Goal: Task Accomplishment & Management: Complete application form

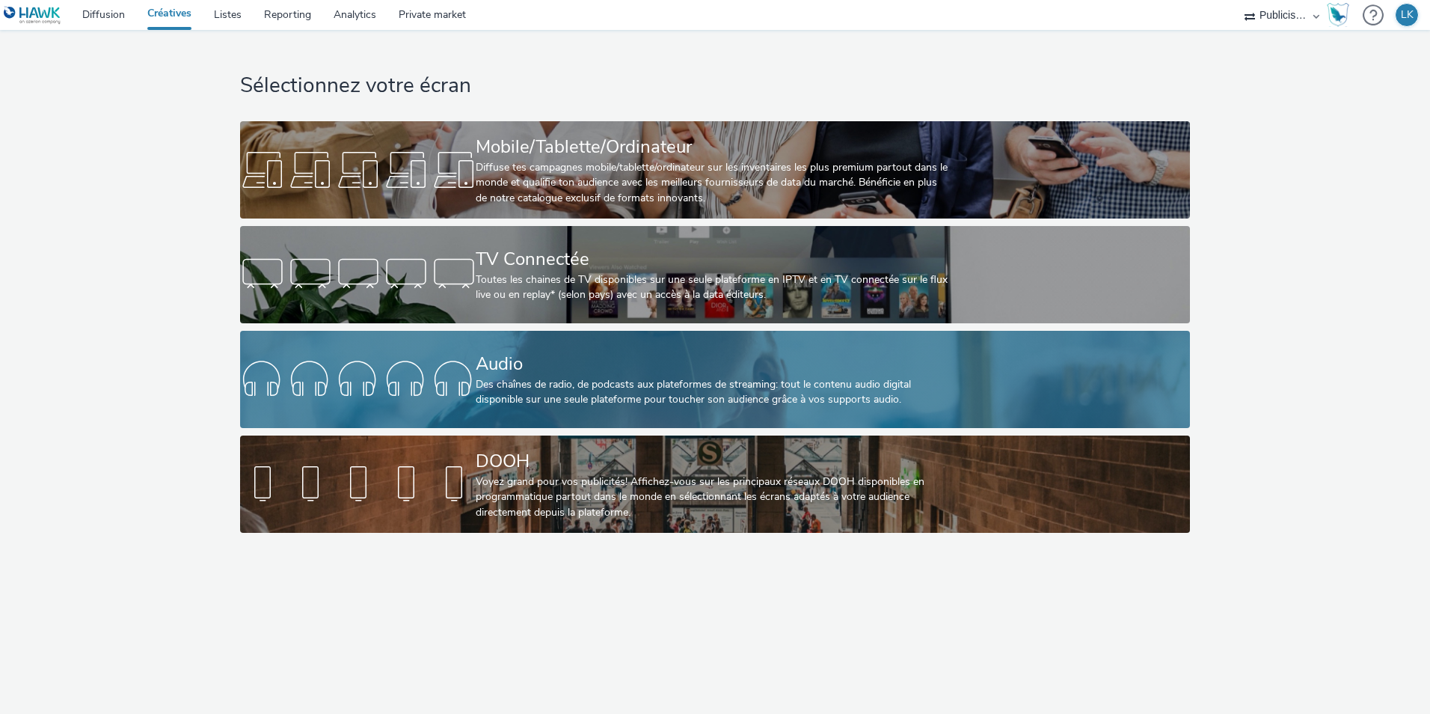
click at [578, 372] on div "Audio" at bounding box center [712, 364] width 472 height 26
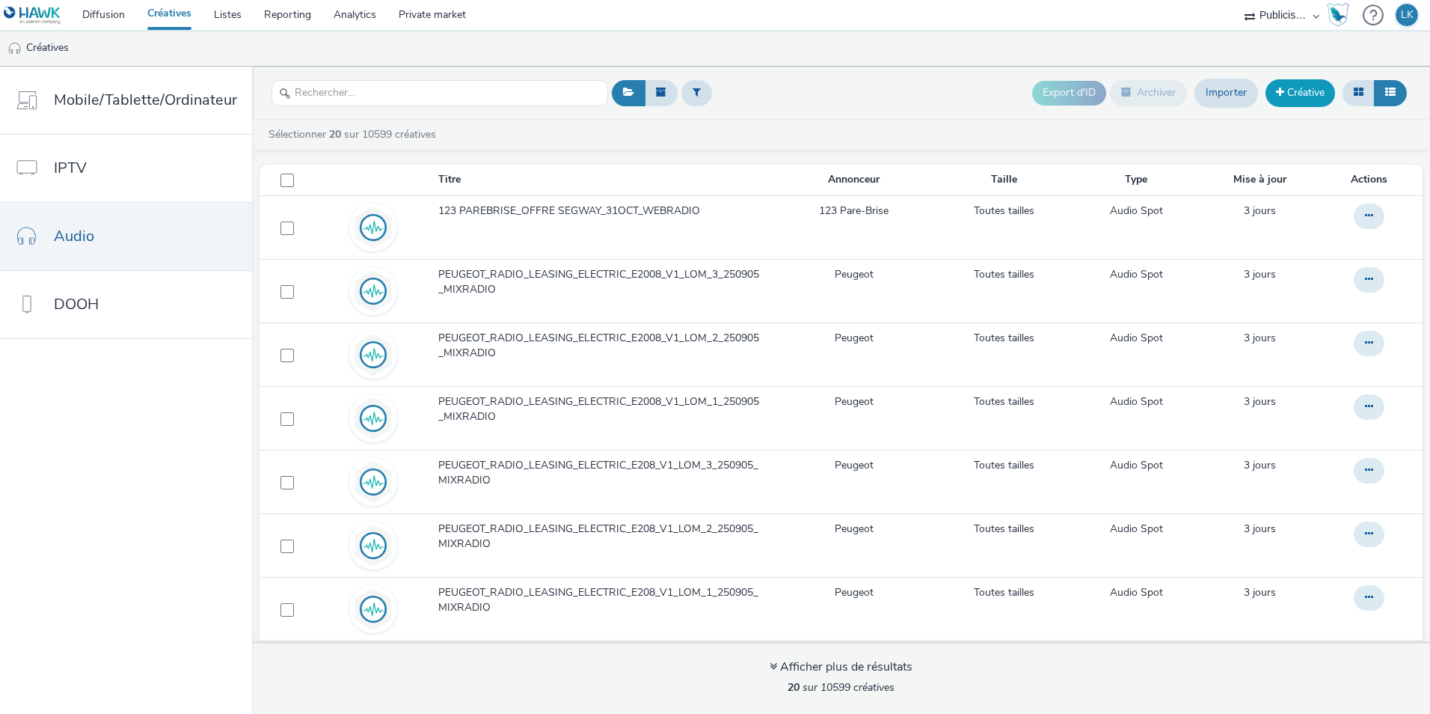
click at [1299, 102] on link "Créative" at bounding box center [1301, 92] width 70 height 27
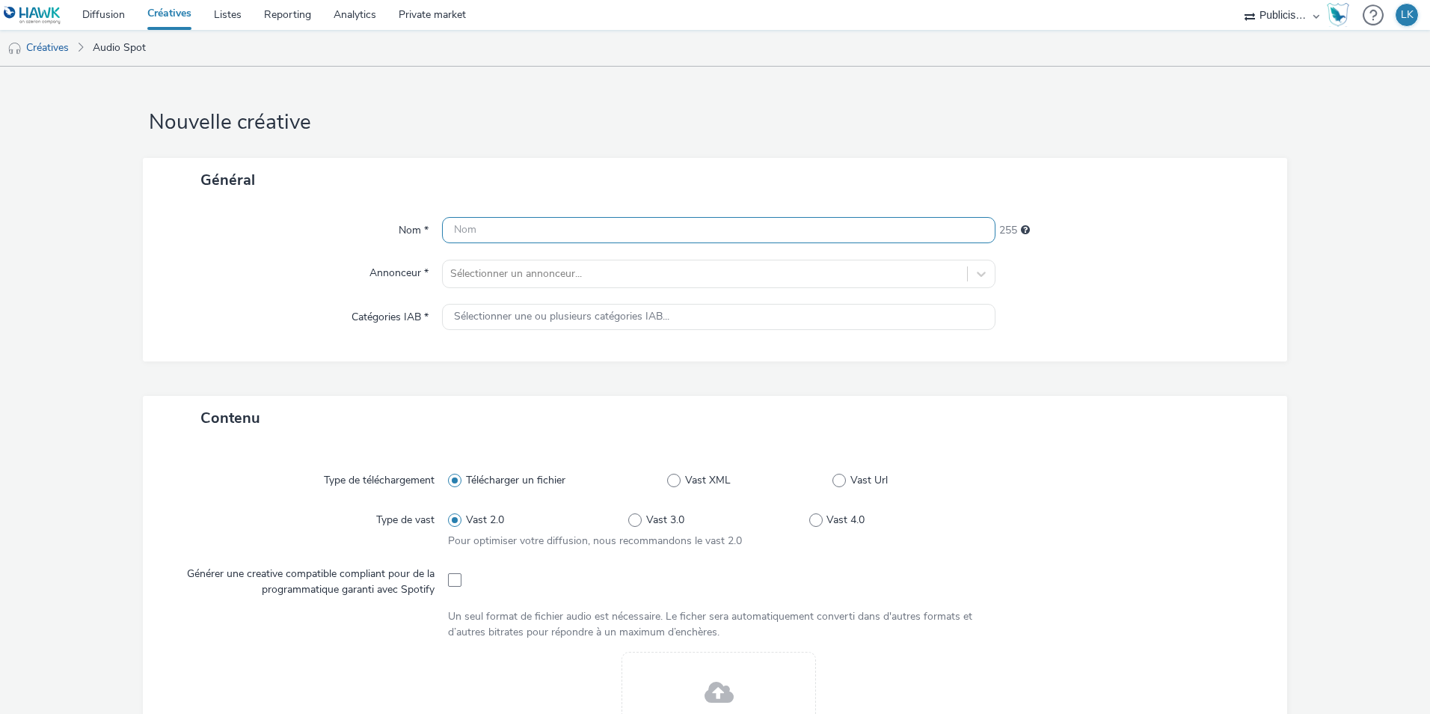
click at [633, 231] on input "text" at bounding box center [719, 230] width 554 height 26
type input "ITS_BW NIKE_18 AU 20 SEPTEMBRE_SPOTIFY"
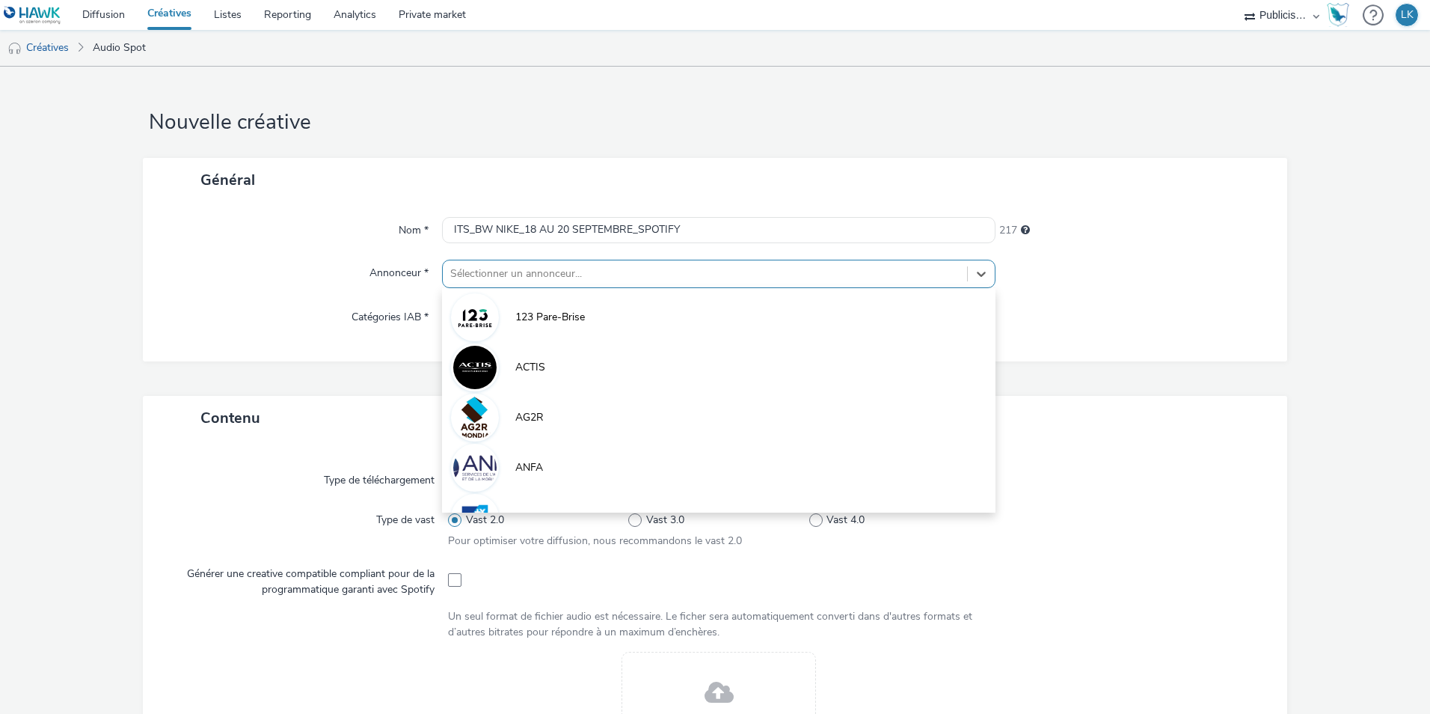
click at [633, 270] on div at bounding box center [704, 274] width 509 height 18
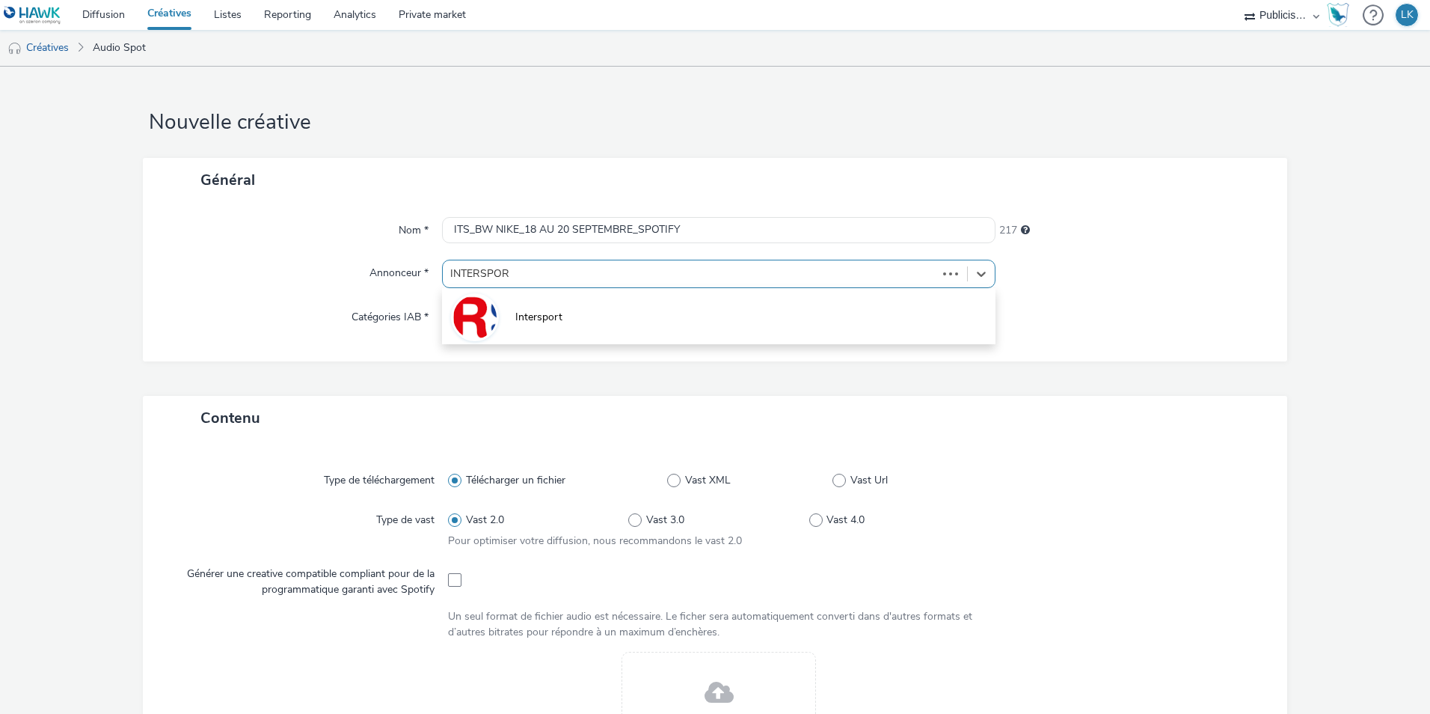
type input "INTERSPORT"
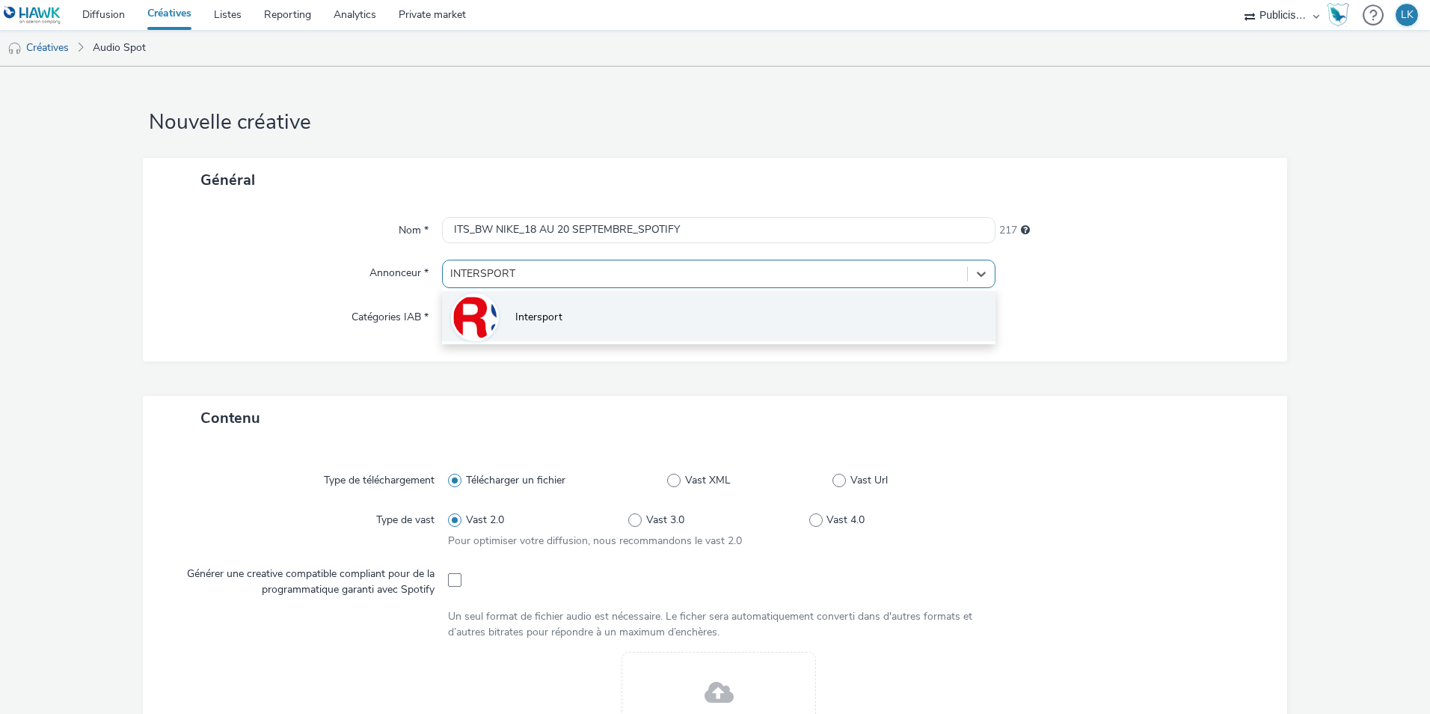
click at [606, 307] on li "Intersport" at bounding box center [719, 316] width 554 height 50
type input "[URL][DOMAIN_NAME]"
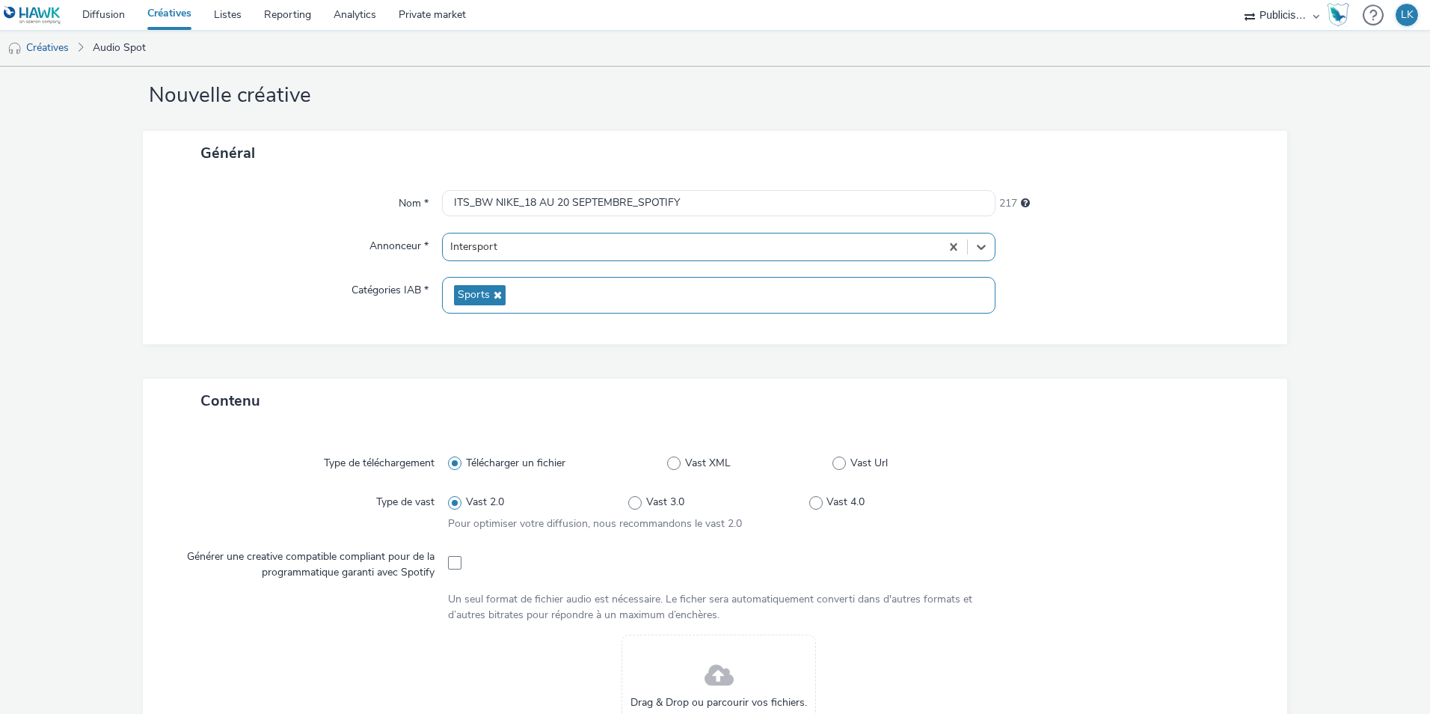
scroll to position [28, 0]
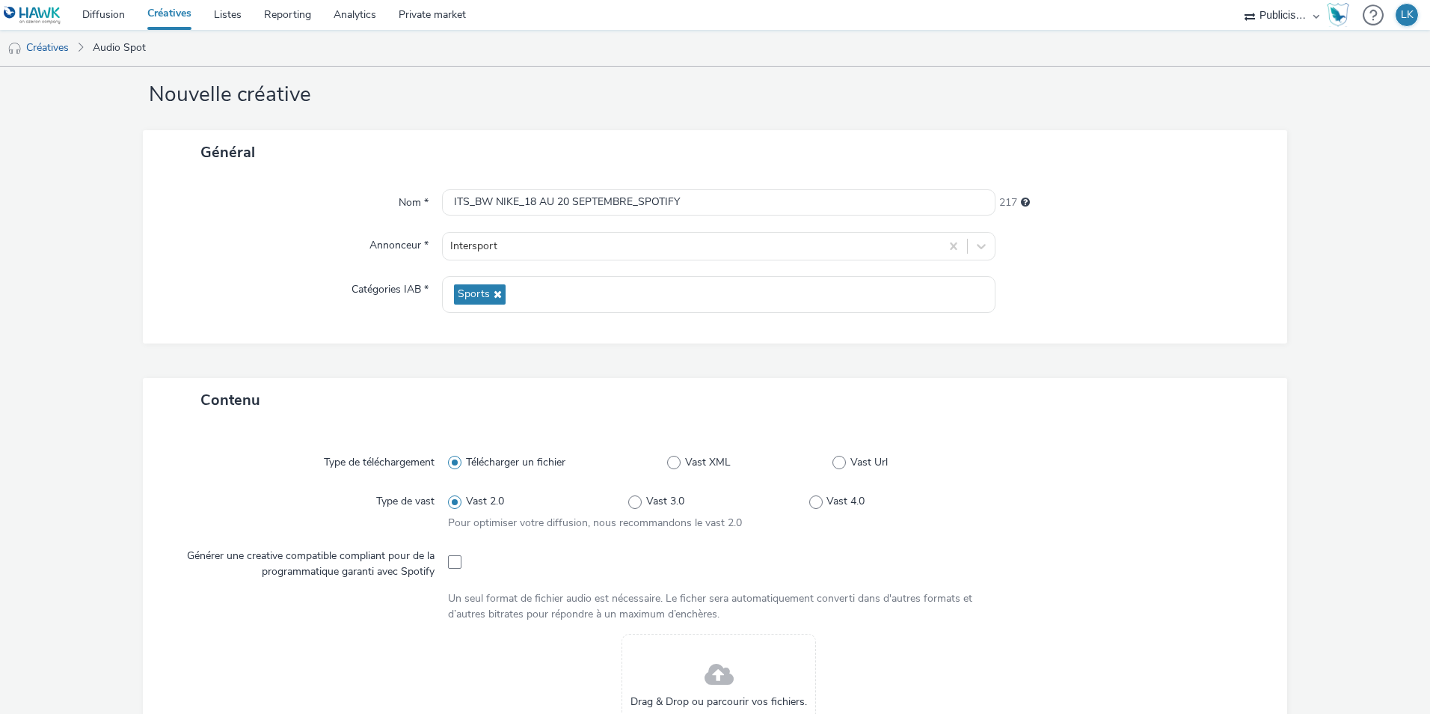
drag, startPoint x: 368, startPoint y: 293, endPoint x: 413, endPoint y: 284, distance: 45.9
click at [413, 284] on label "Catégories IAB *" at bounding box center [390, 286] width 89 height 21
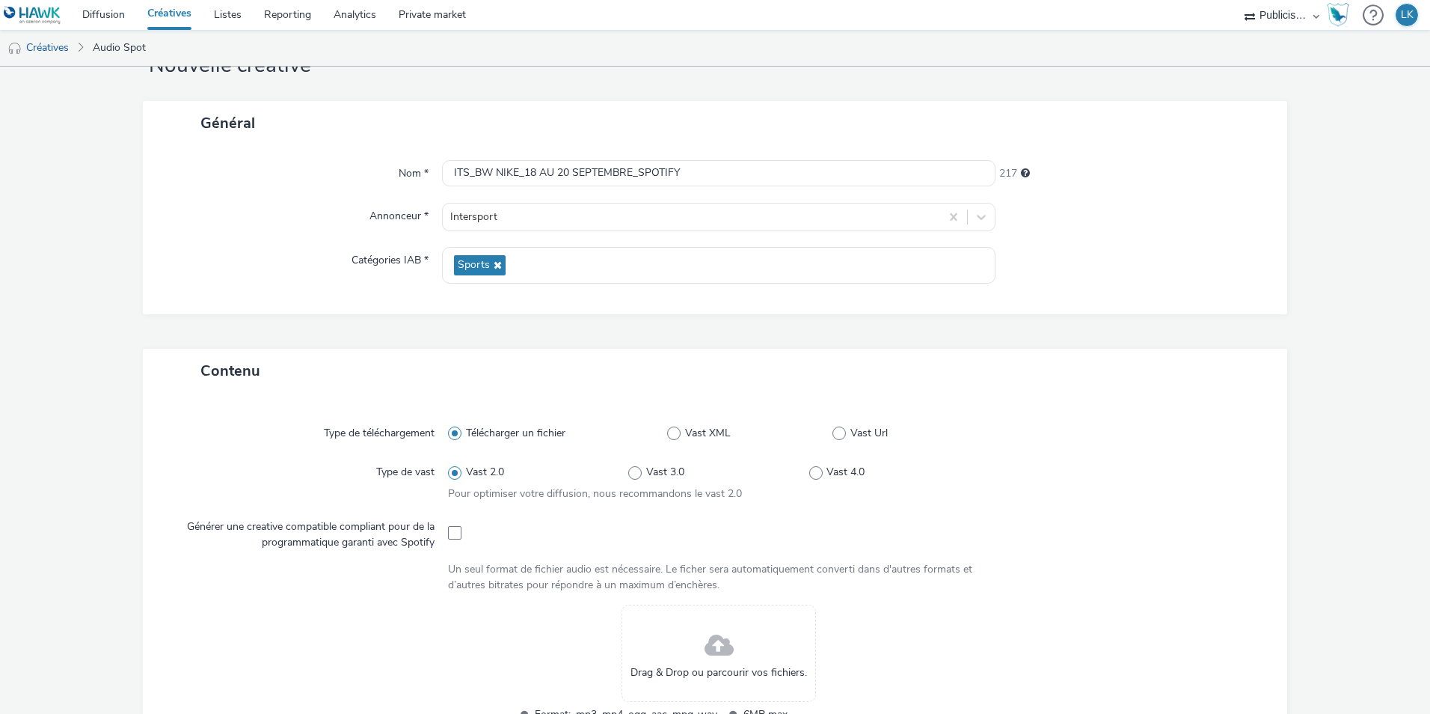
scroll to position [58, 0]
drag, startPoint x: 196, startPoint y: 367, endPoint x: 259, endPoint y: 378, distance: 63.8
click at [259, 378] on div "Contenu" at bounding box center [715, 369] width 1145 height 44
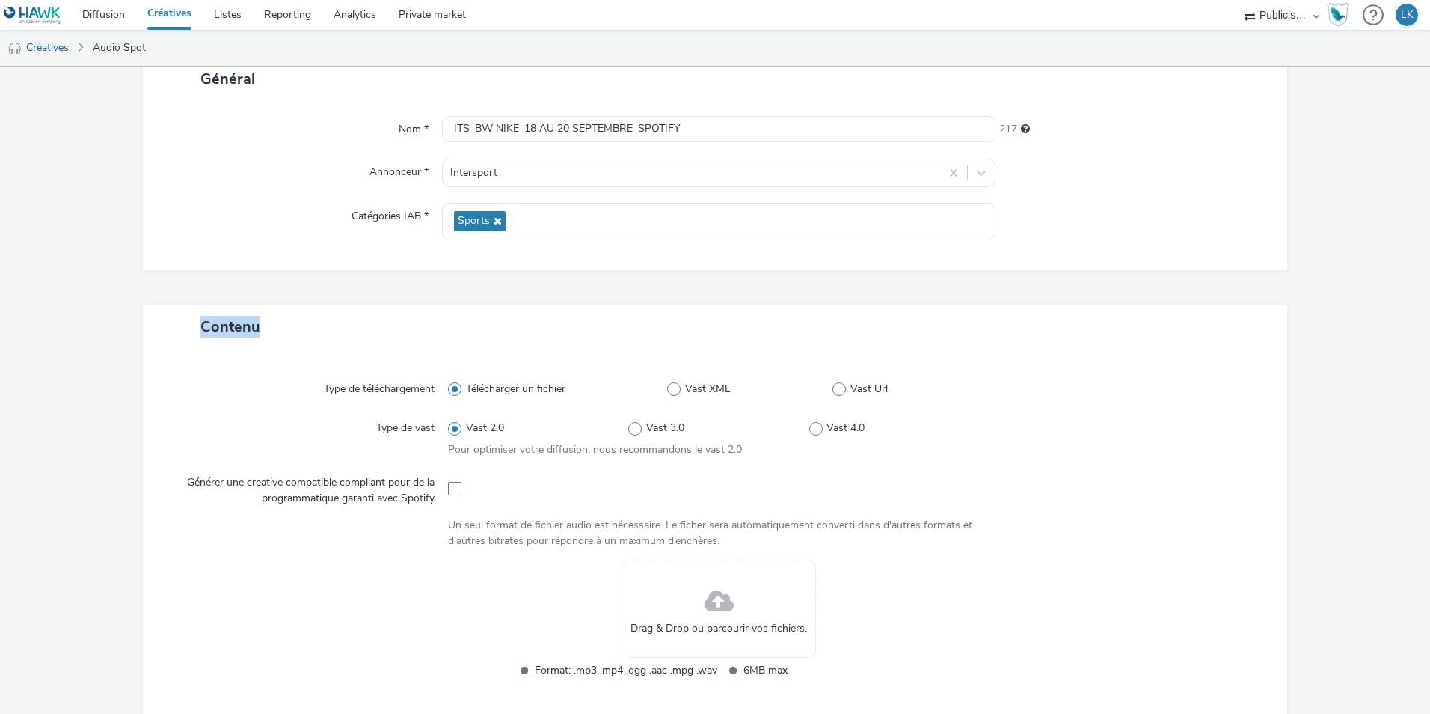
scroll to position [208, 0]
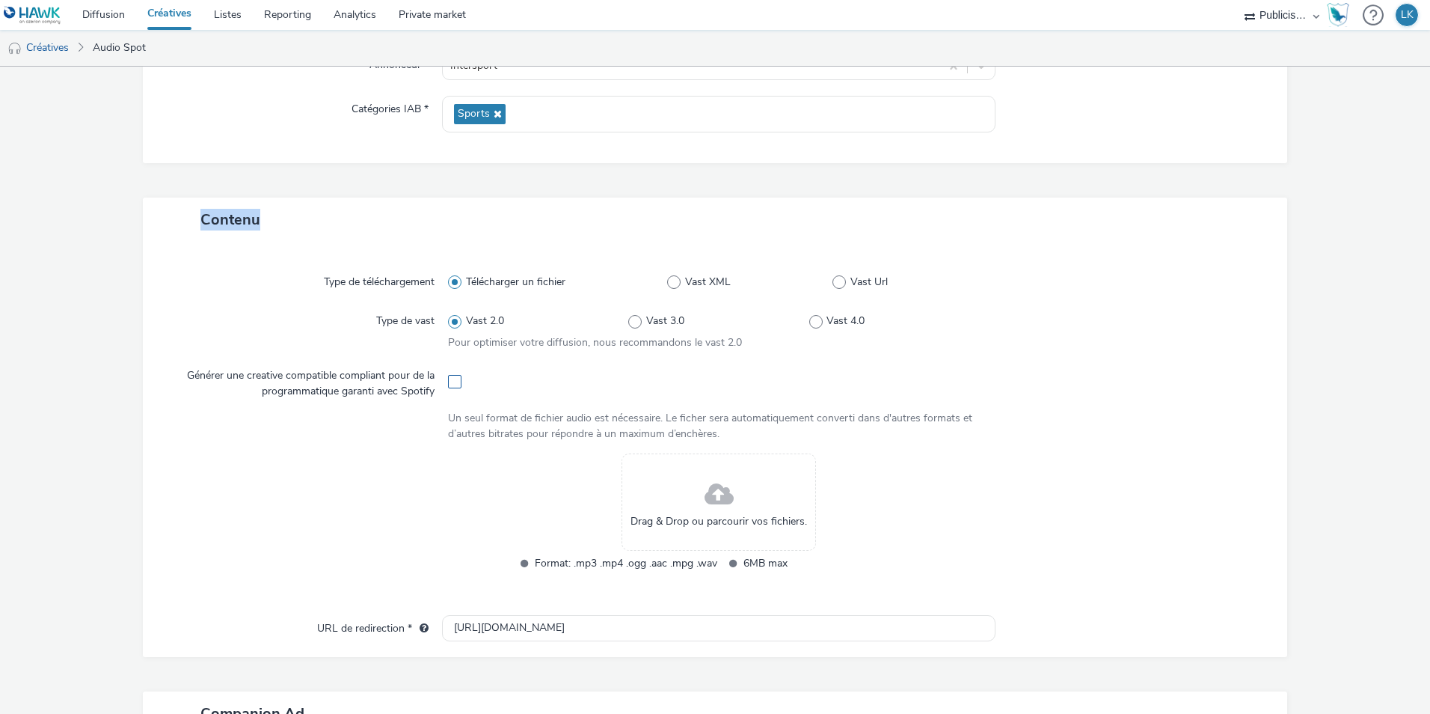
click at [457, 386] on span at bounding box center [454, 381] width 13 height 13
checkbox input "true"
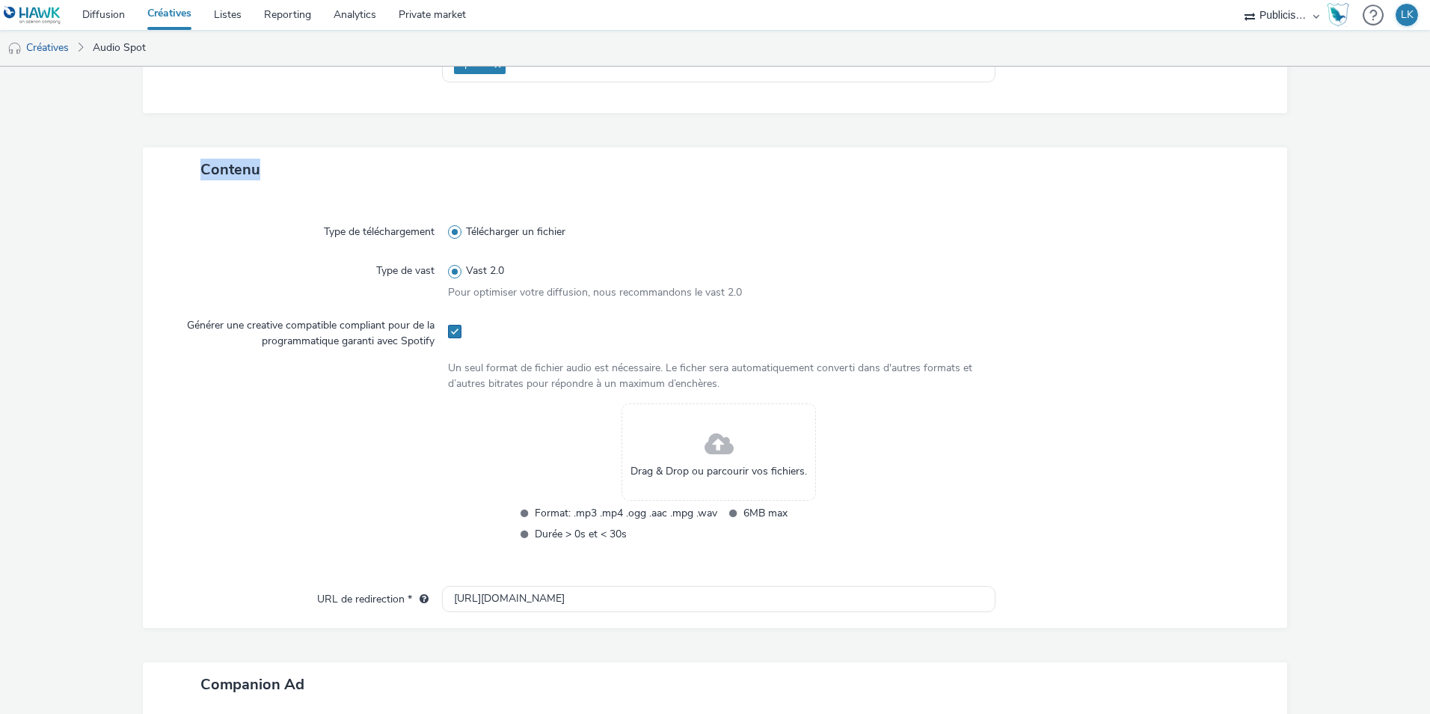
scroll to position [283, 0]
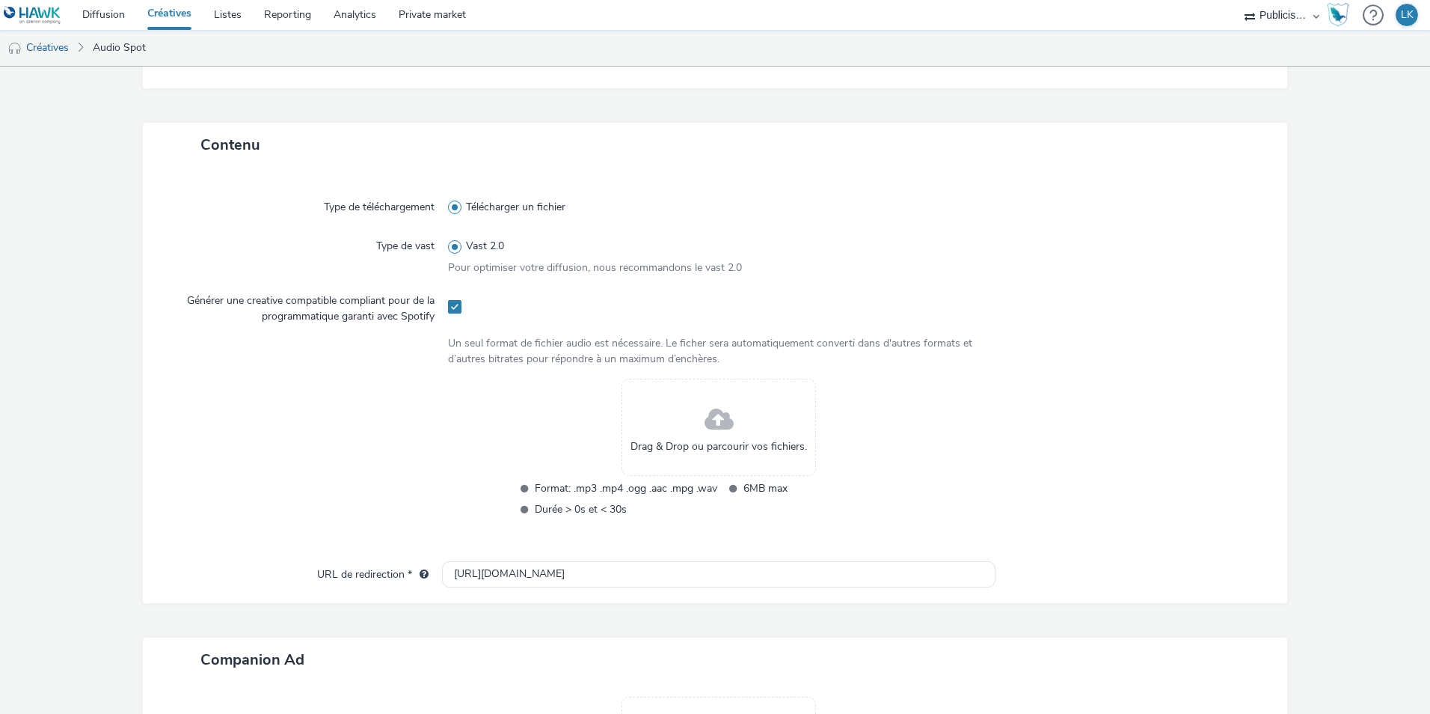
click at [1116, 256] on div at bounding box center [1125, 254] width 271 height 43
click at [705, 419] on span at bounding box center [719, 420] width 29 height 40
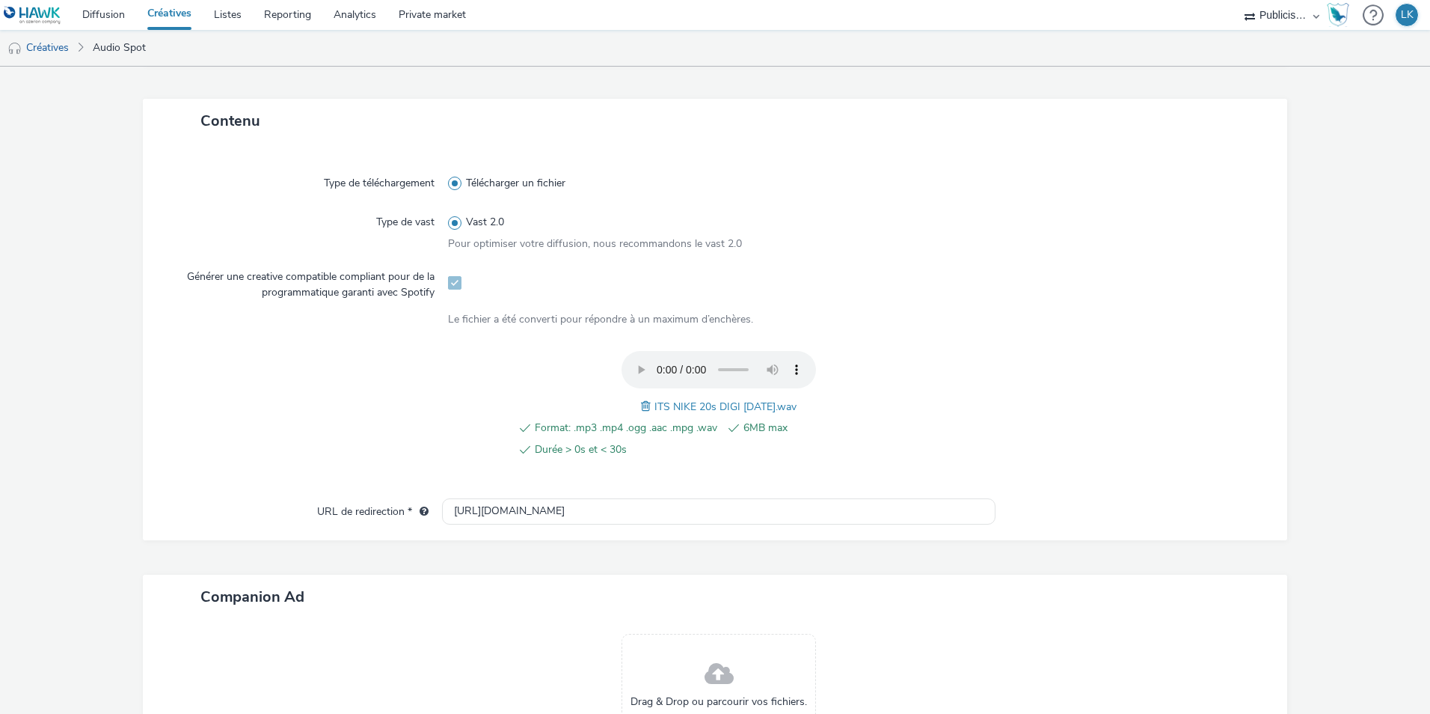
scroll to position [308, 0]
drag, startPoint x: 578, startPoint y: 508, endPoint x: 376, endPoint y: 468, distance: 206.7
click at [386, 477] on div "Type de téléchargement Télécharger un fichier Type de vast Vast 2.0 Pour optimi…" at bounding box center [715, 339] width 1145 height 397
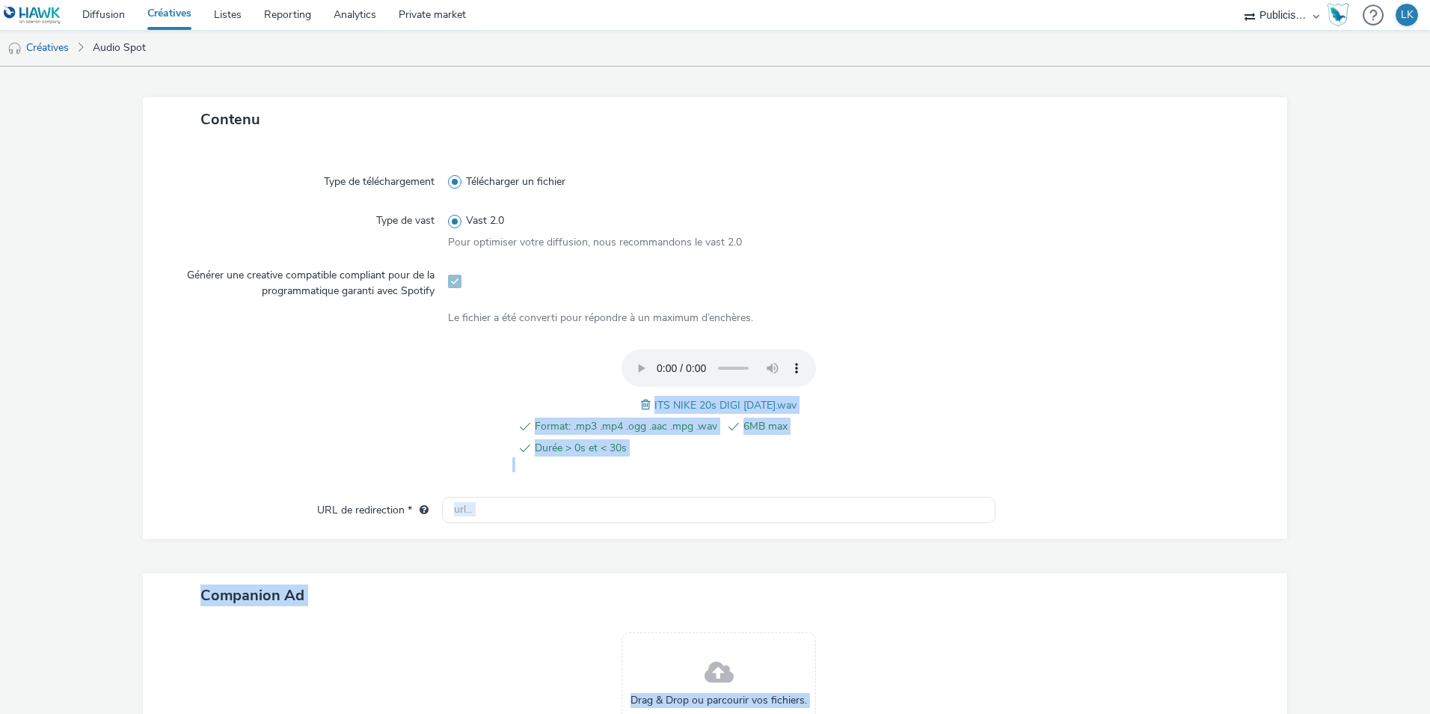
drag, startPoint x: 496, startPoint y: 444, endPoint x: 857, endPoint y: 704, distance: 444.9
click at [857, 704] on div "Contenu Type de téléchargement Télécharger un fichier Type de vast Vast 2.0 Pou…" at bounding box center [715, 458] width 1145 height 722
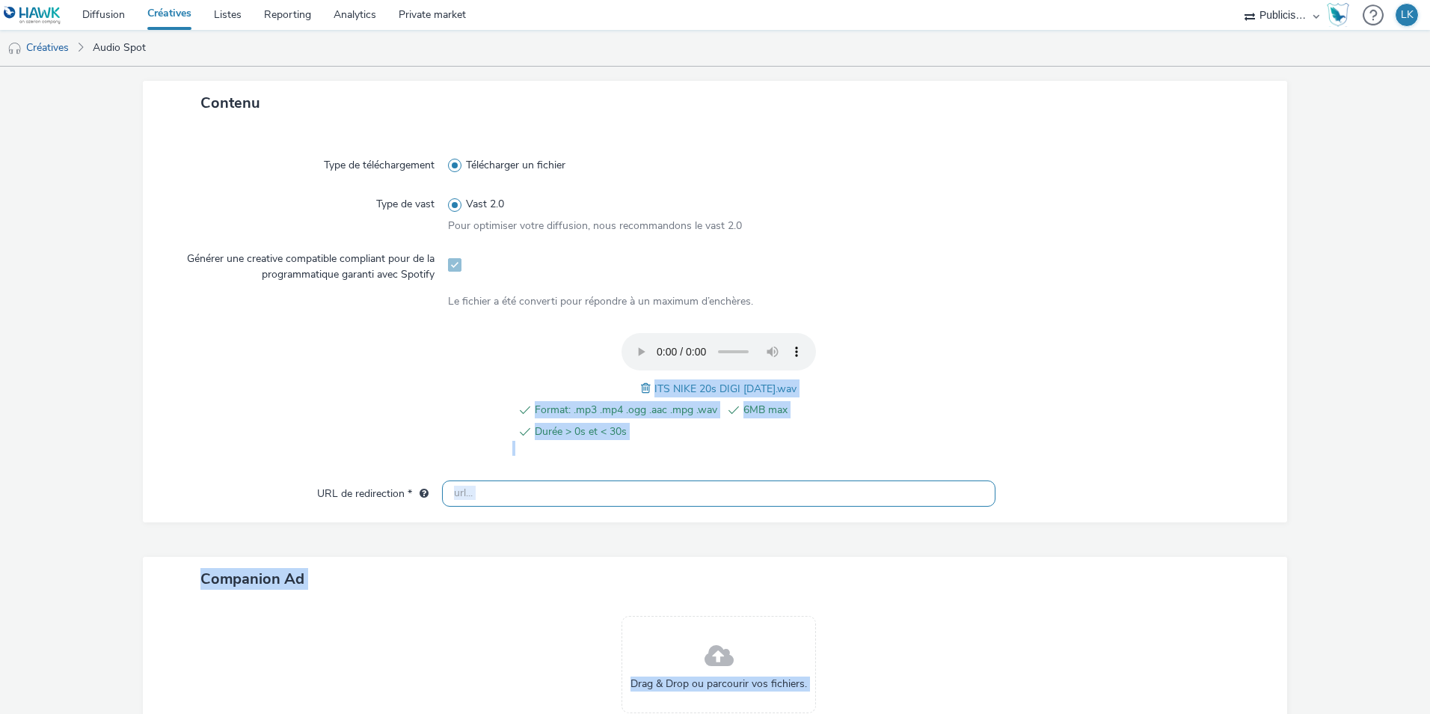
drag, startPoint x: 857, startPoint y: 704, endPoint x: 887, endPoint y: 483, distance: 222.7
click at [887, 483] on input "text" at bounding box center [719, 493] width 554 height 26
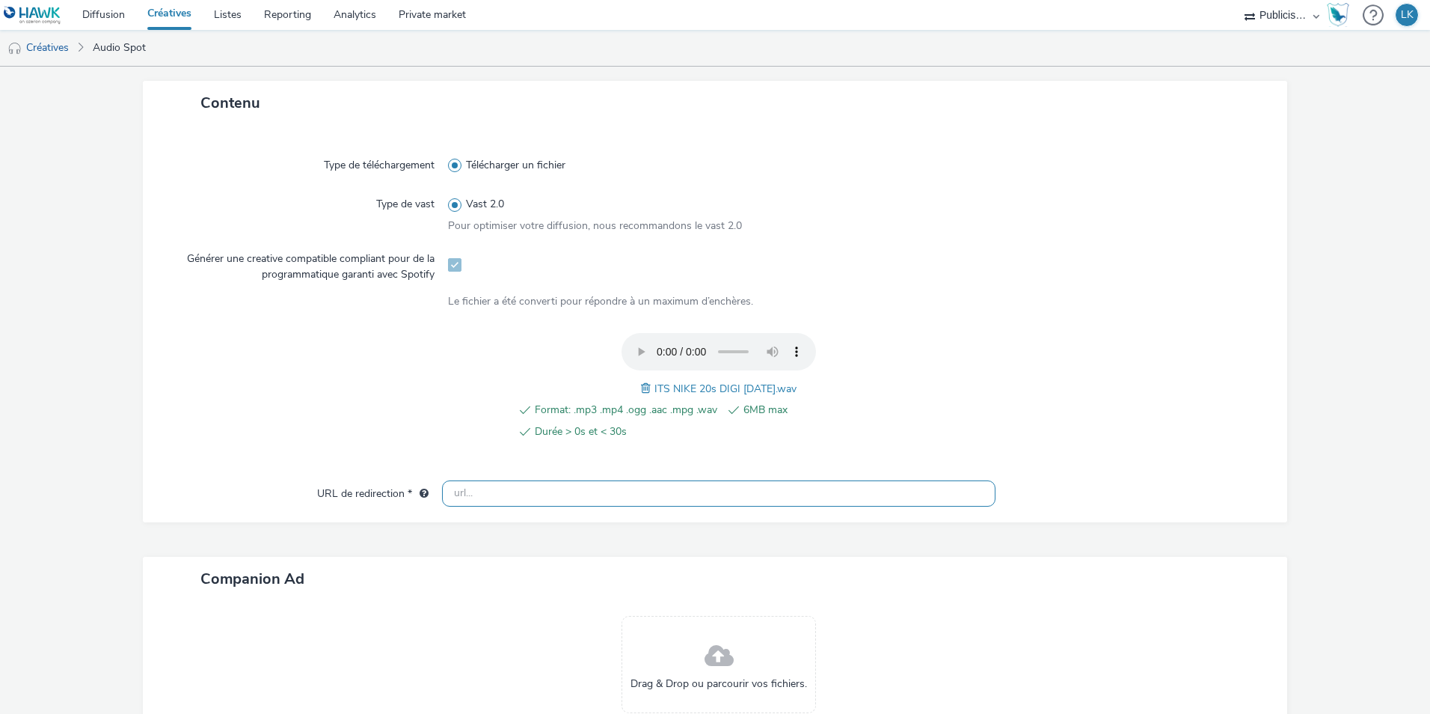
click at [884, 492] on input "text" at bounding box center [719, 493] width 554 height 26
click at [533, 490] on input "text" at bounding box center [719, 493] width 554 height 26
paste input "[URL][DOMAIN_NAME]"
drag, startPoint x: 672, startPoint y: 498, endPoint x: 634, endPoint y: 493, distance: 37.8
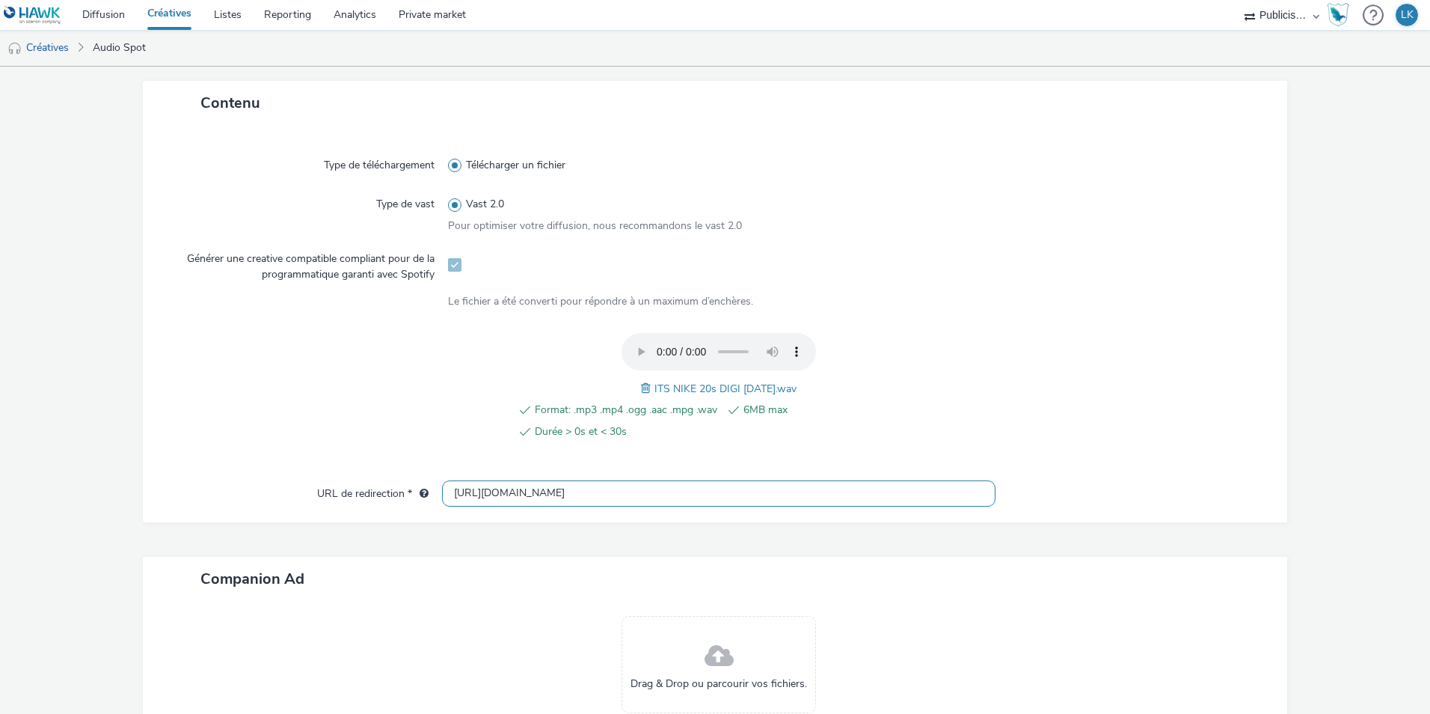
click at [634, 493] on input "[URL][DOMAIN_NAME]" at bounding box center [719, 493] width 554 height 26
drag, startPoint x: 596, startPoint y: 490, endPoint x: 603, endPoint y: 485, distance: 8.1
click at [597, 490] on input "[URL][DOMAIN_NAME]" at bounding box center [719, 493] width 554 height 26
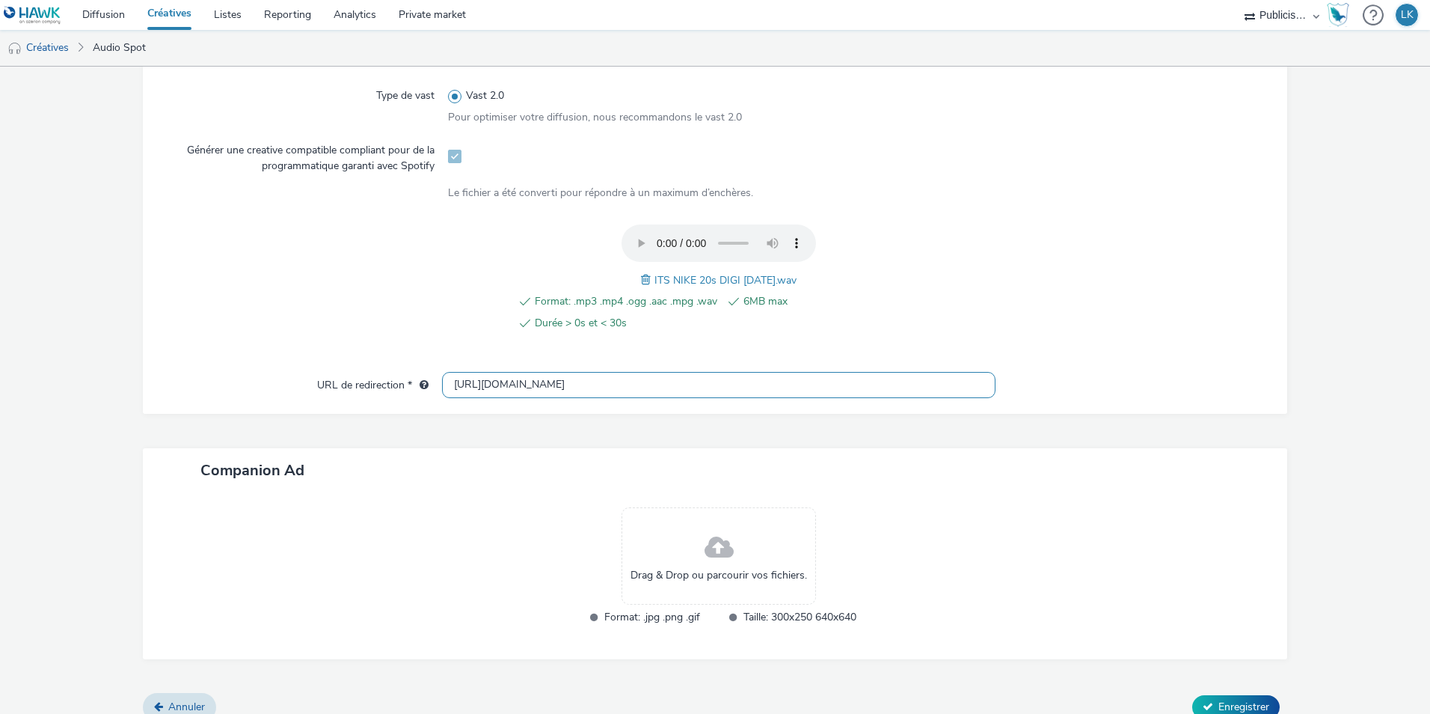
scroll to position [451, 0]
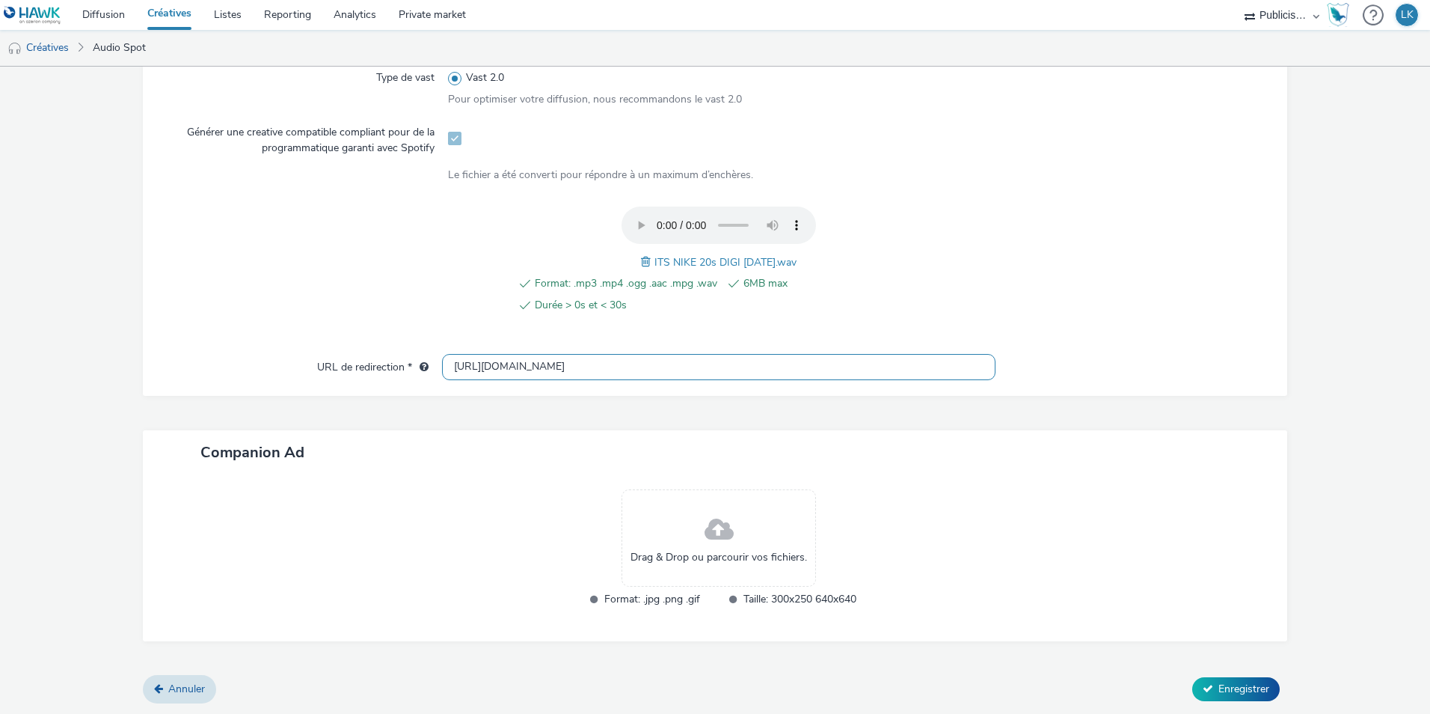
type input "[URL][DOMAIN_NAME]"
click at [658, 524] on div "Drag & Drop ou parcourir vos fichiers." at bounding box center [719, 537] width 194 height 97
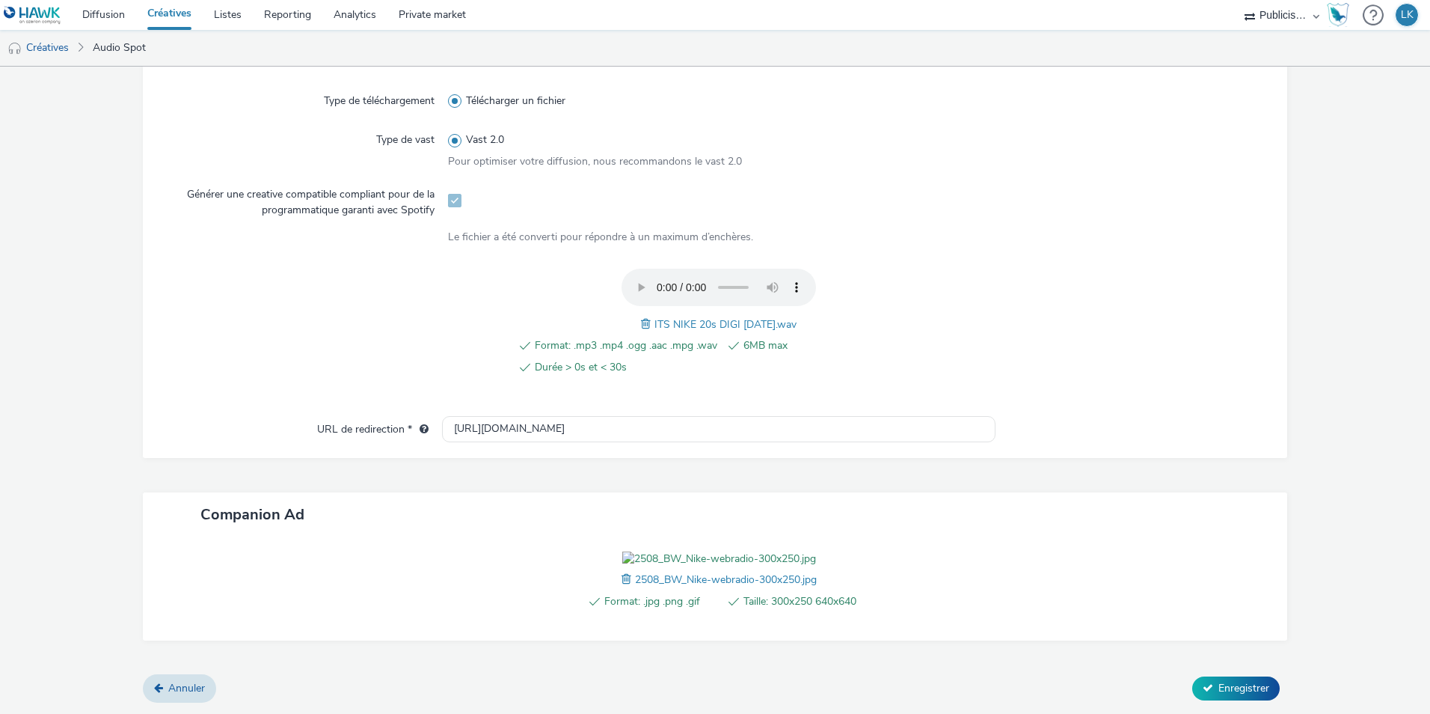
scroll to position [475, 0]
click at [1225, 687] on span "Enregistrer" at bounding box center [1244, 688] width 51 height 14
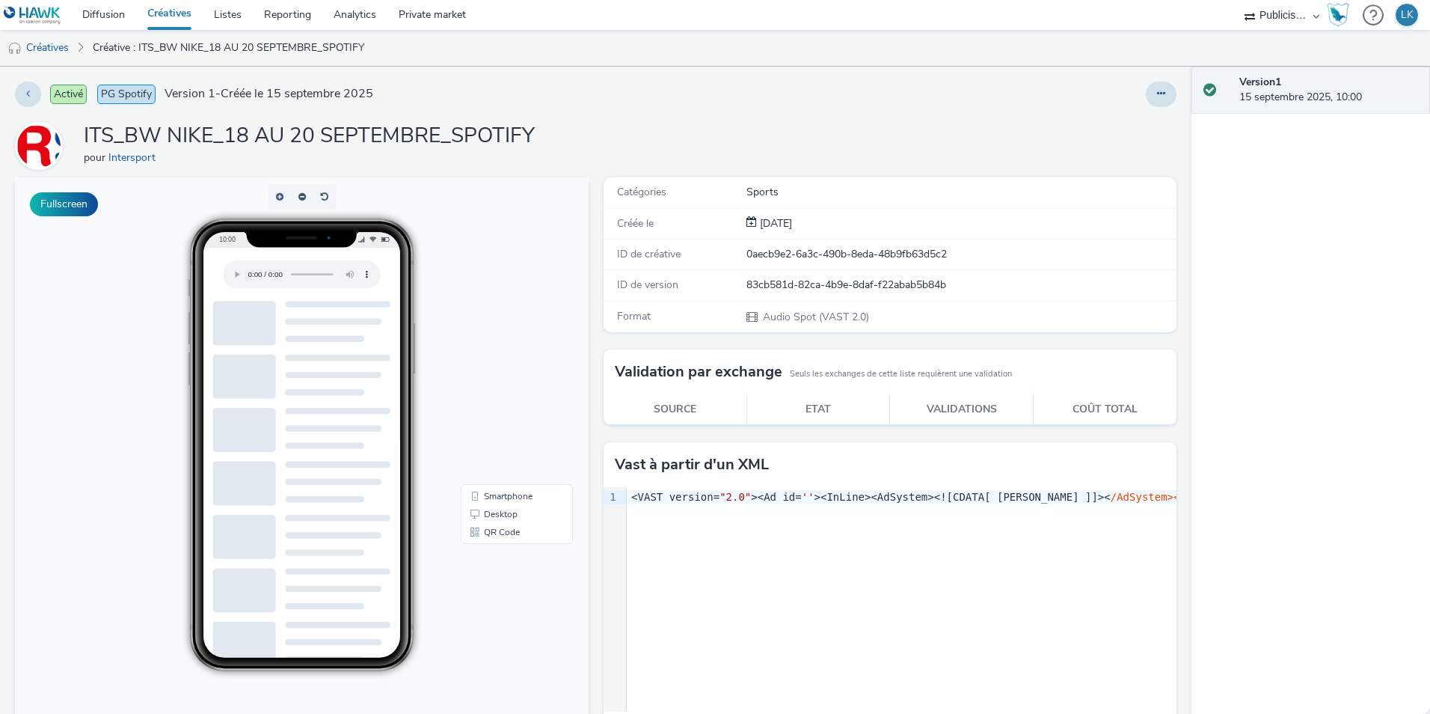
click at [149, 13] on link "Créatives" at bounding box center [169, 15] width 67 height 30
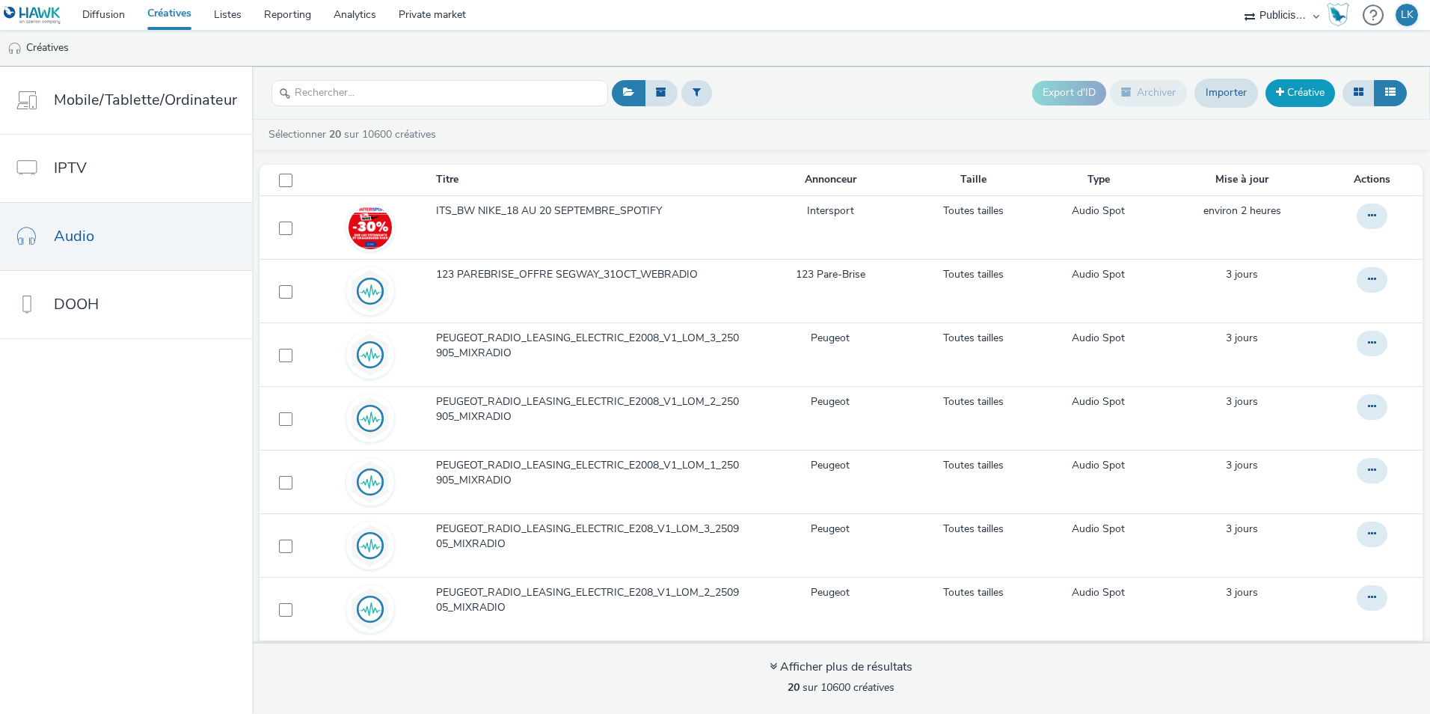
click at [1301, 91] on link "Créative" at bounding box center [1301, 92] width 70 height 27
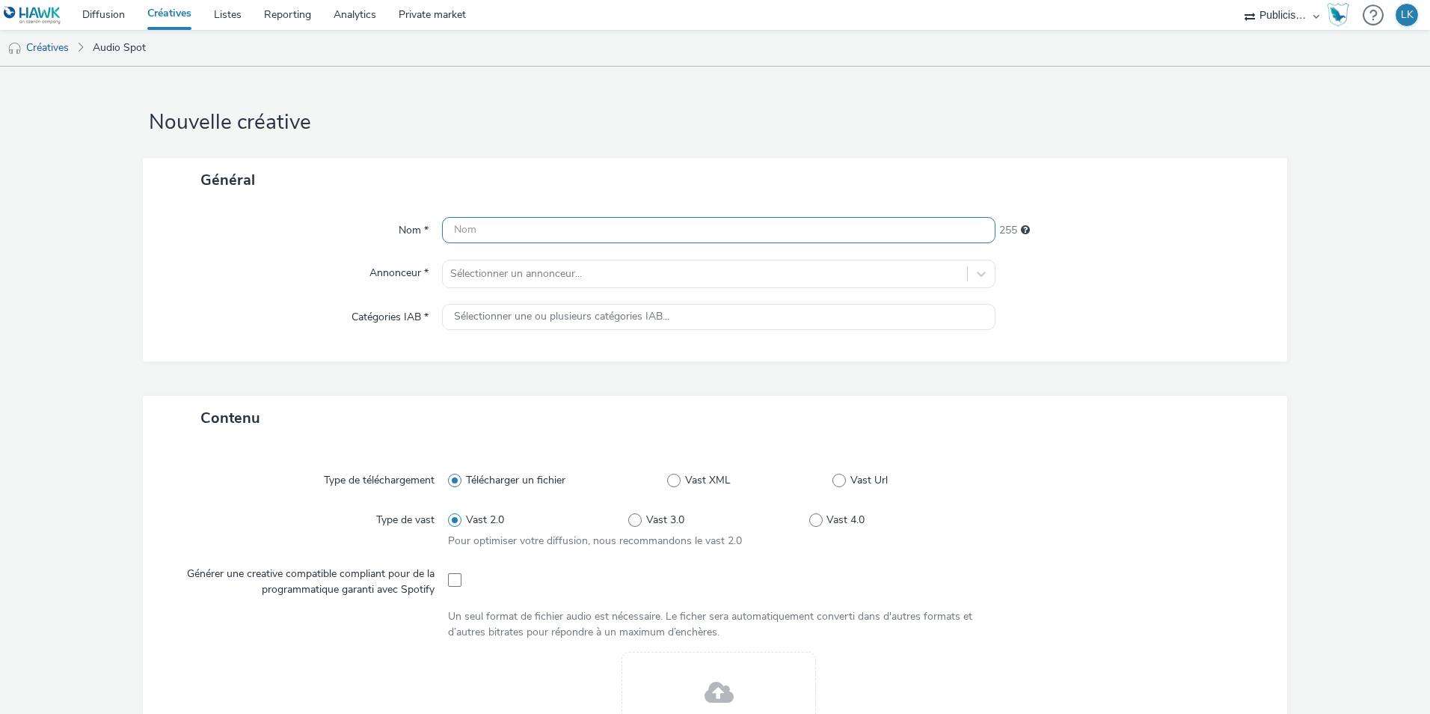
click at [955, 233] on input "text" at bounding box center [719, 230] width 554 height 26
type input "ITS_BW NIKE_18 AU 20 SEPTEMBRE"
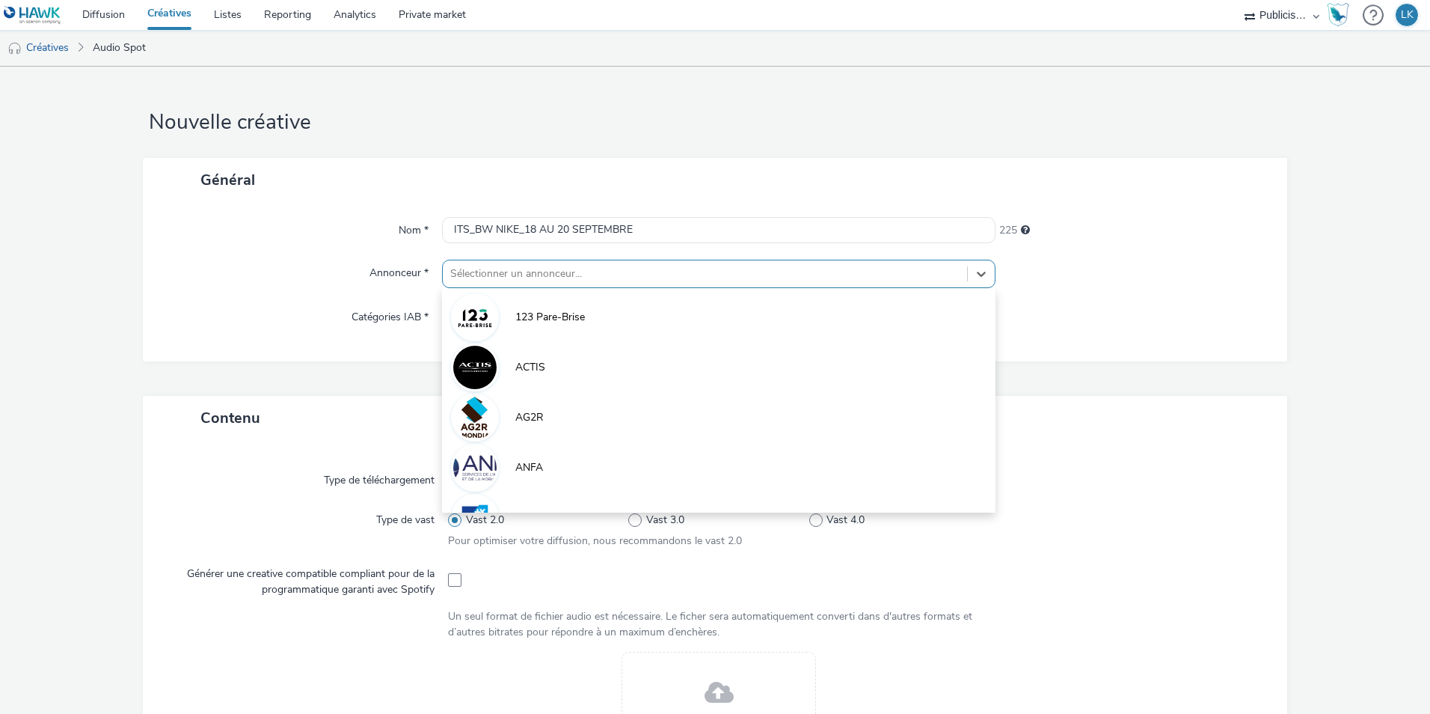
click at [883, 274] on div at bounding box center [704, 274] width 509 height 18
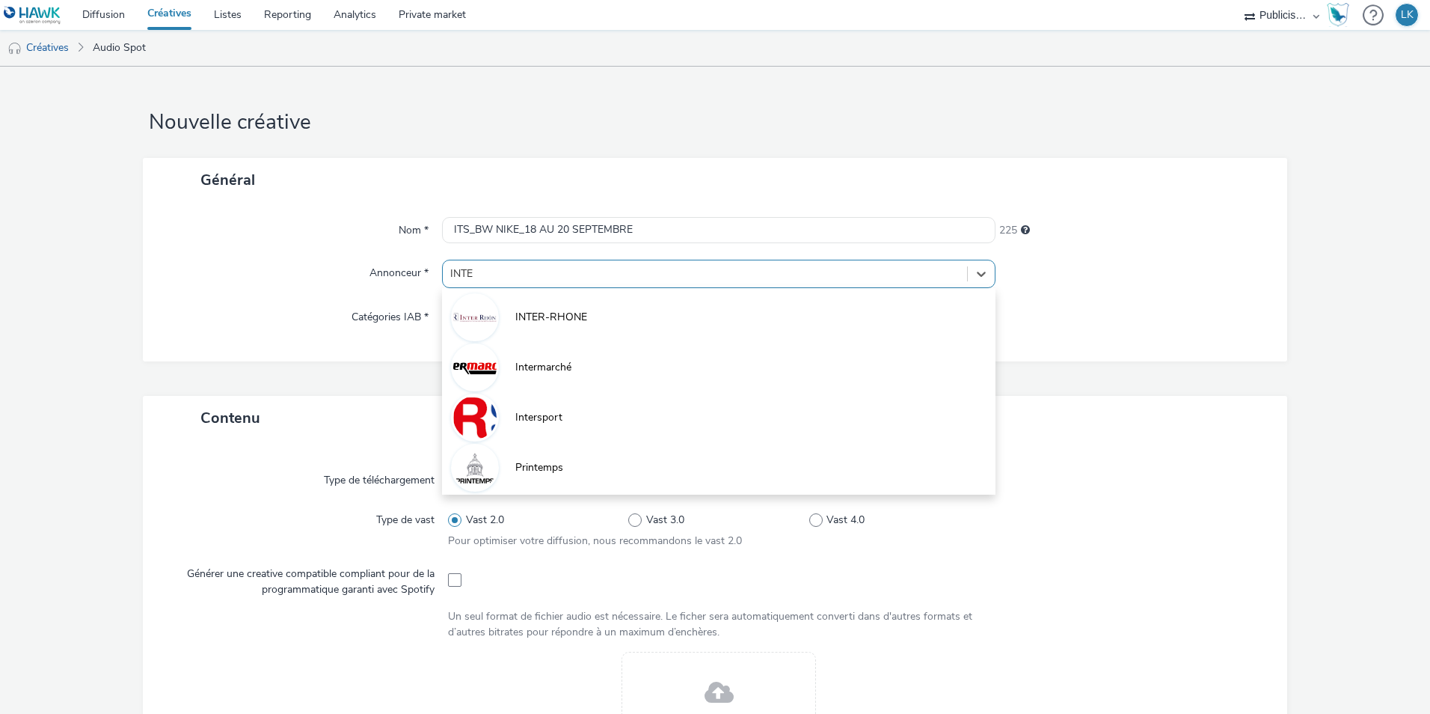
type input "INTER"
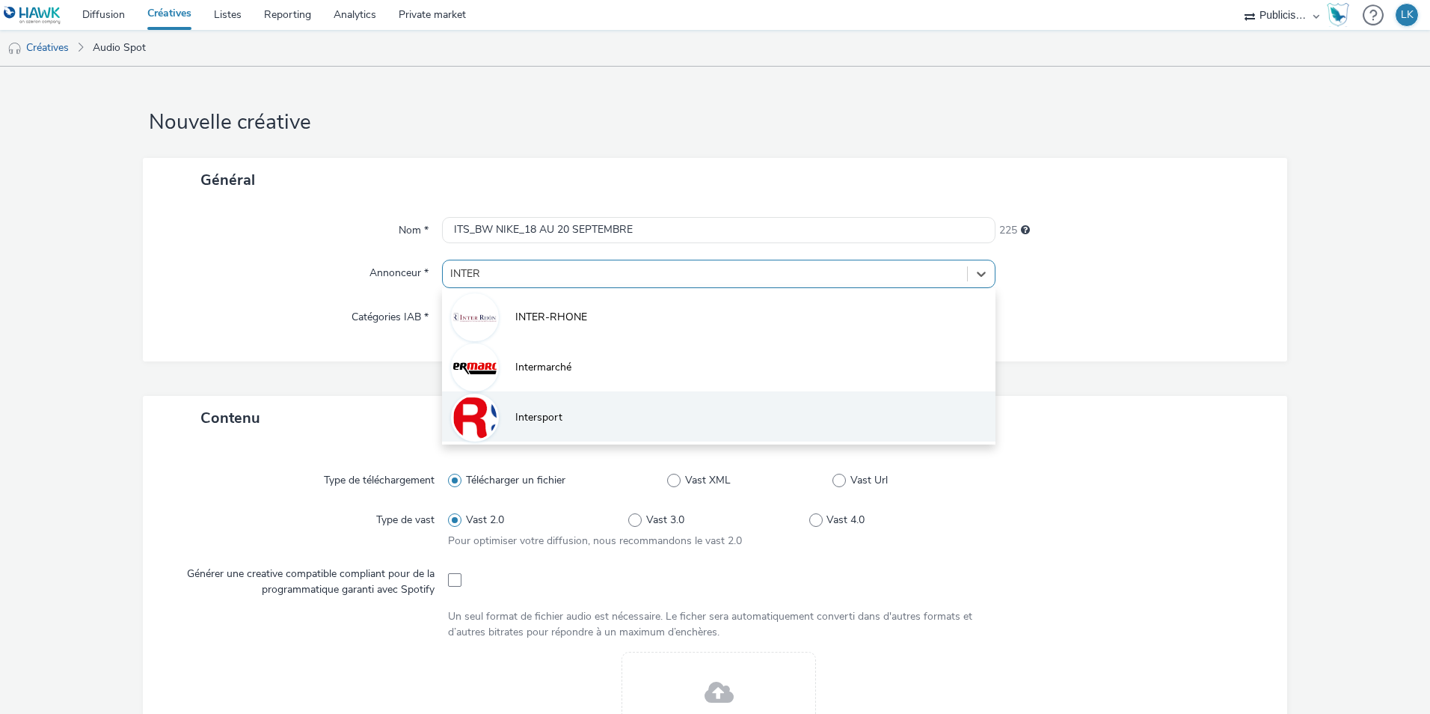
click at [625, 402] on li "Intersport" at bounding box center [719, 416] width 554 height 50
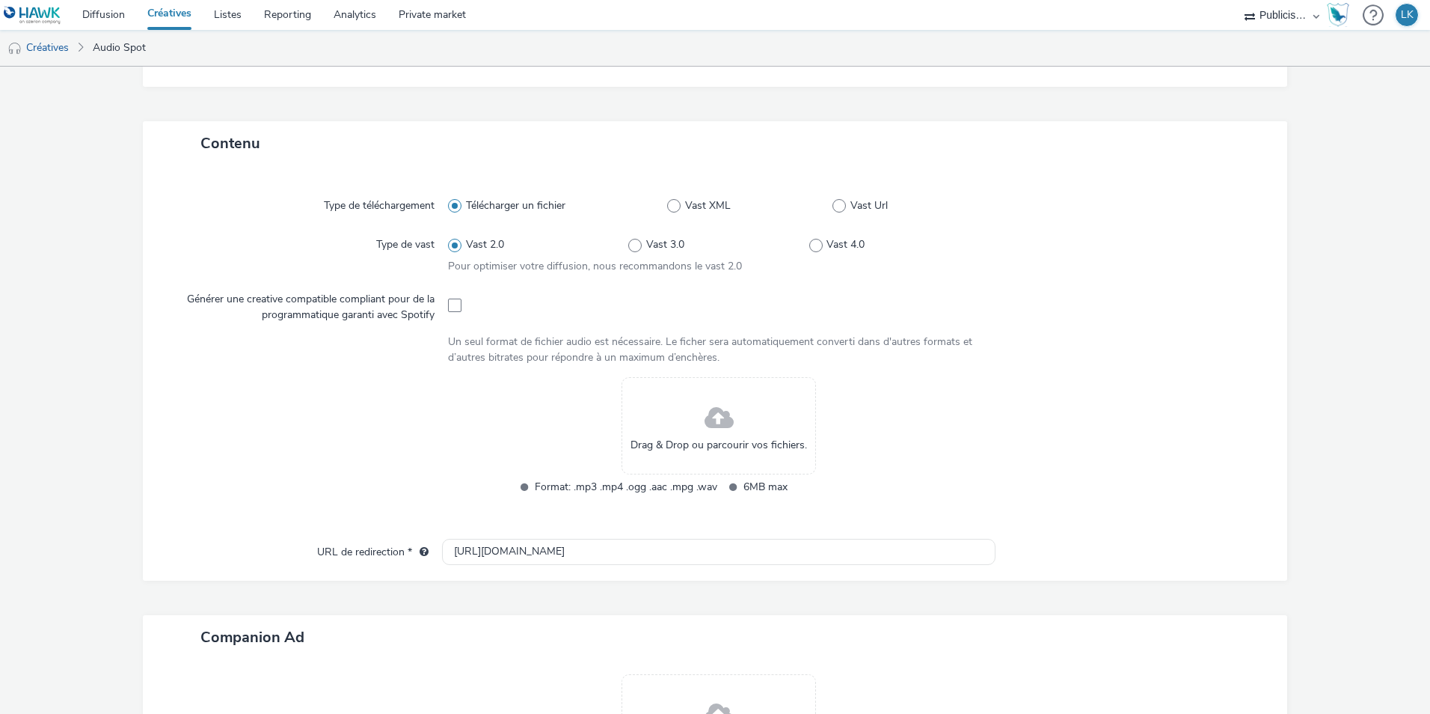
scroll to position [285, 0]
click at [705, 426] on span at bounding box center [719, 418] width 29 height 40
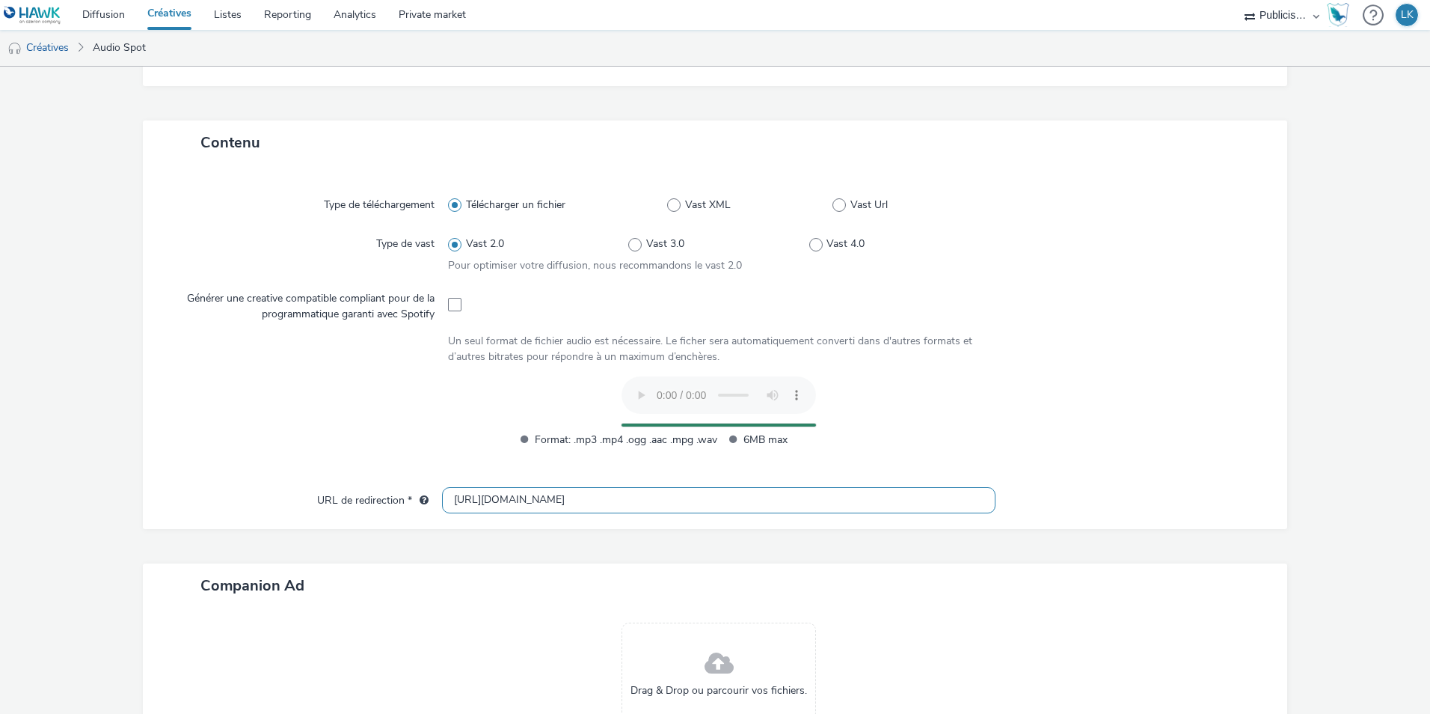
click at [464, 496] on input "[URL][DOMAIN_NAME]" at bounding box center [719, 500] width 554 height 26
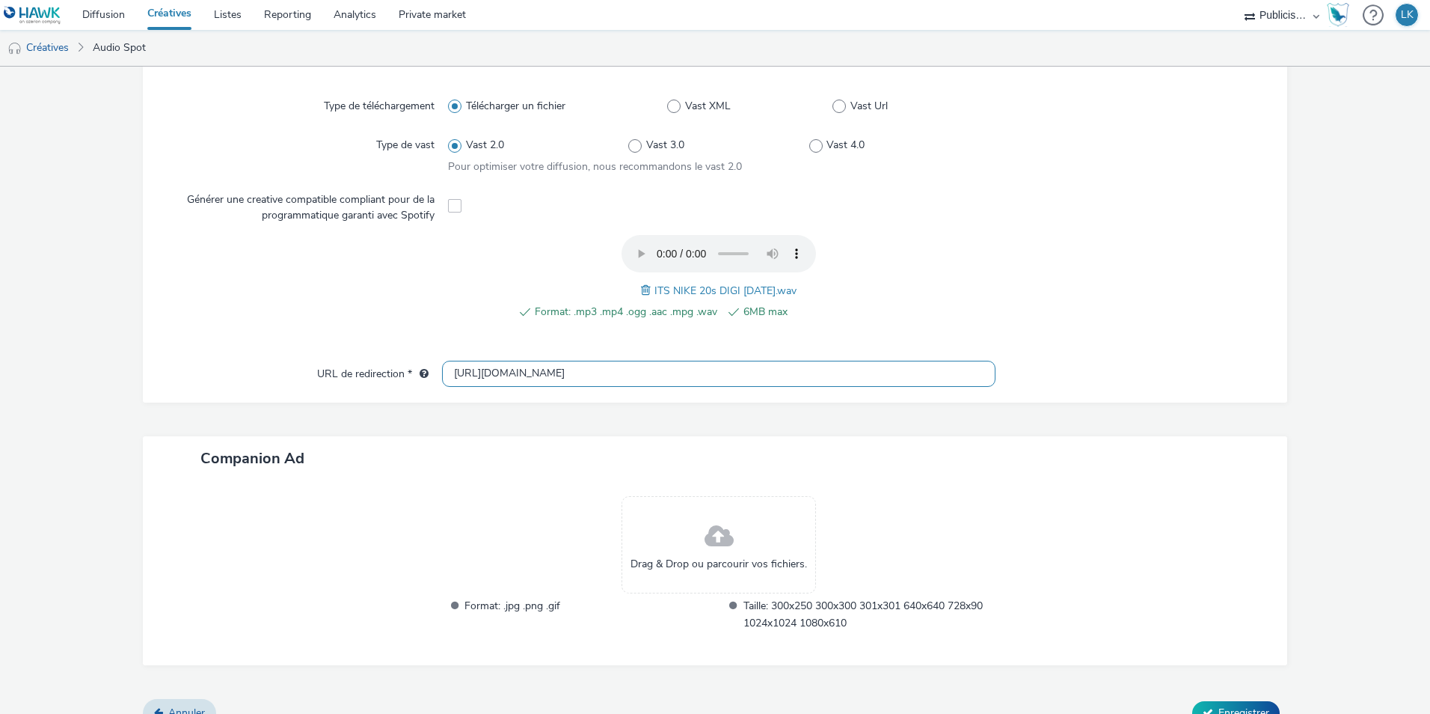
scroll to position [408, 0]
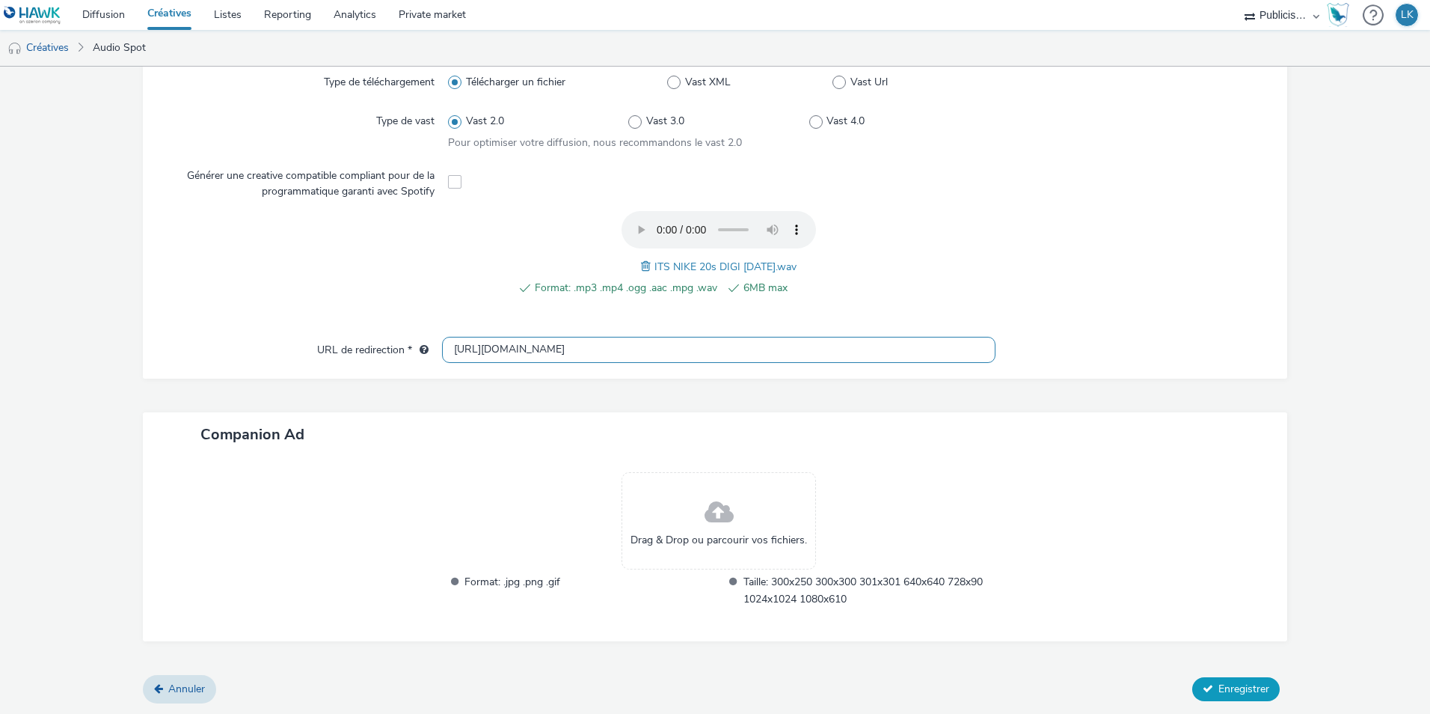
type input "[URL][DOMAIN_NAME]"
click at [1206, 690] on button "Enregistrer" at bounding box center [1236, 689] width 88 height 24
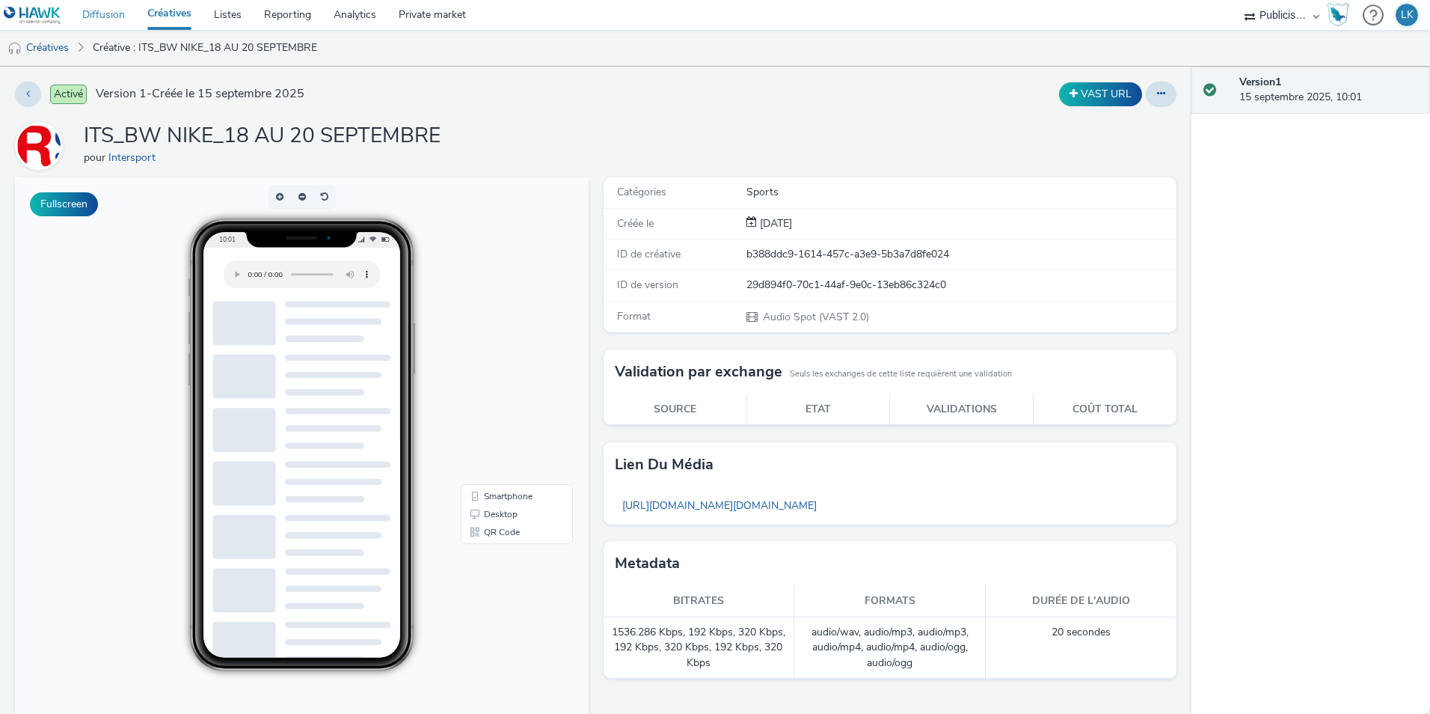
click at [105, 10] on link "Diffusion" at bounding box center [103, 15] width 65 height 30
